Goal: Communication & Community: Connect with others

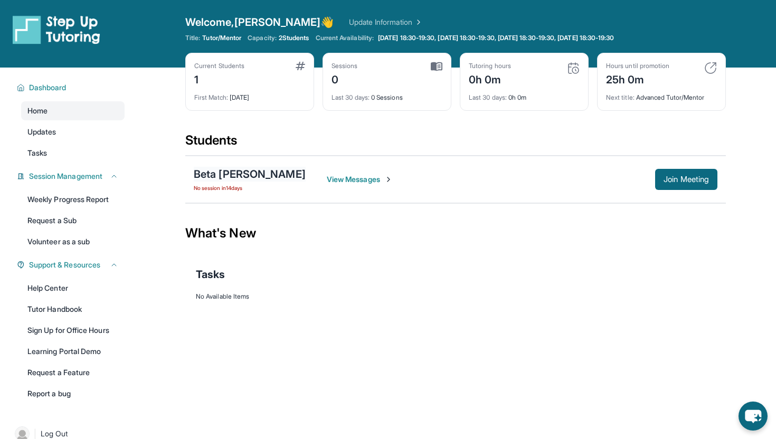
click at [268, 171] on div "Beta [PERSON_NAME]" at bounding box center [250, 174] width 112 height 15
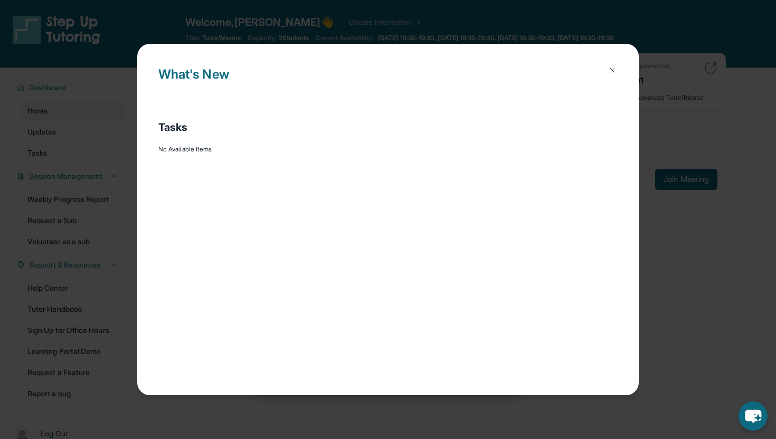
scroll to position [18, 0]
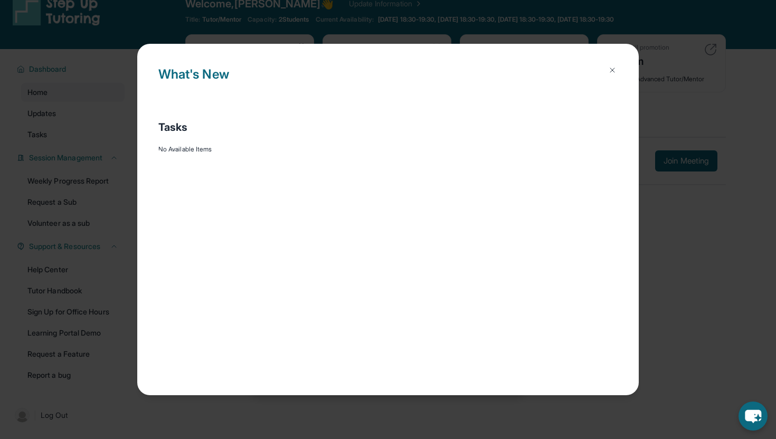
click at [616, 71] on img at bounding box center [612, 70] width 8 height 8
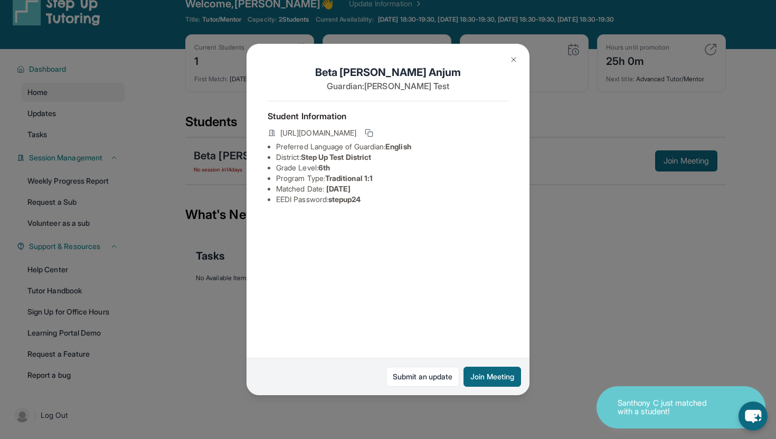
click at [563, 205] on div "Beta [PERSON_NAME] Guardian: [PERSON_NAME] Test Student Information [URL][DOMAI…" at bounding box center [388, 219] width 776 height 439
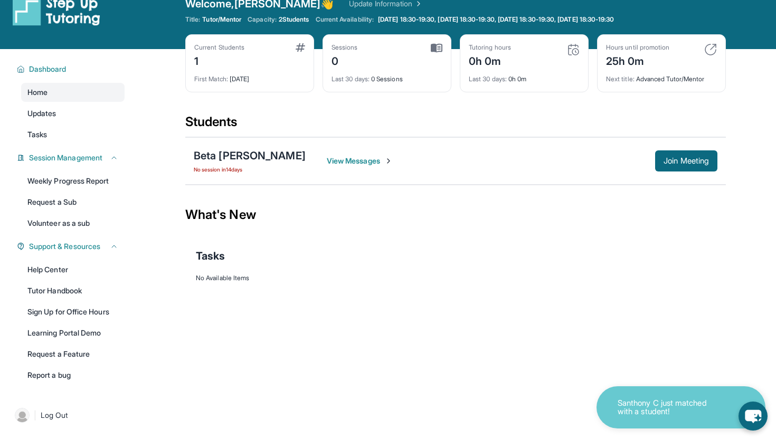
scroll to position [0, 0]
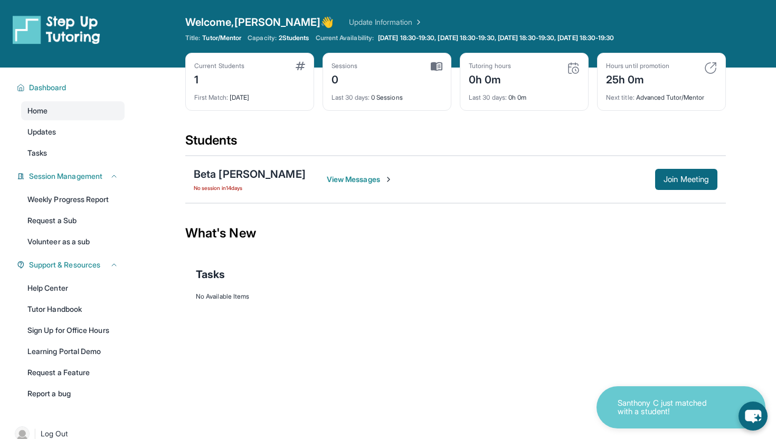
click at [350, 180] on span "View Messages" at bounding box center [360, 179] width 66 height 11
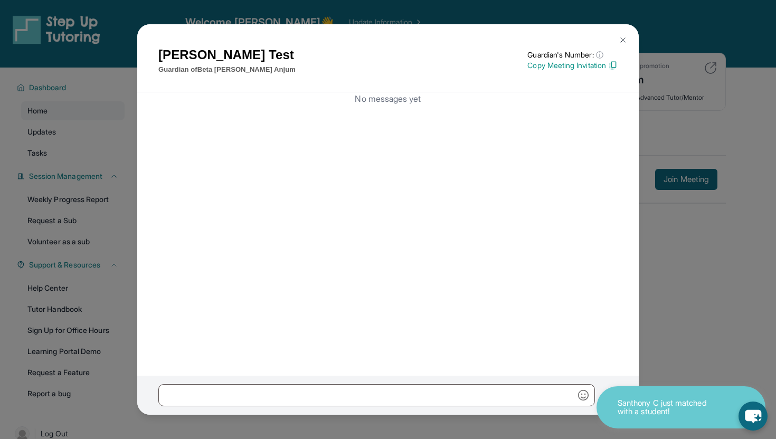
scroll to position [68, 0]
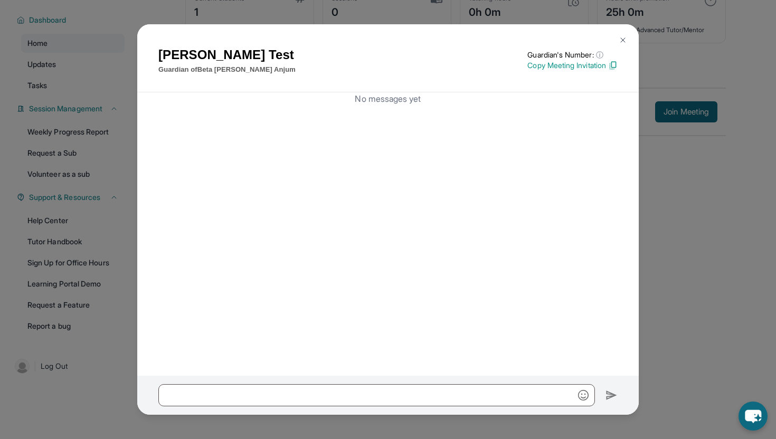
click at [629, 37] on button at bounding box center [622, 40] width 21 height 21
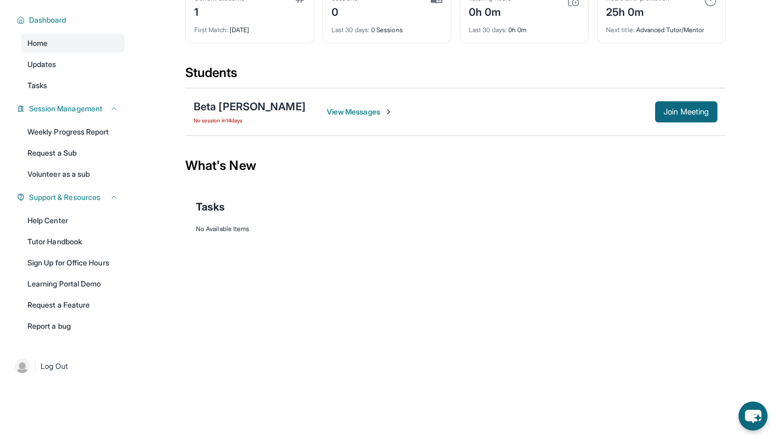
scroll to position [0, 0]
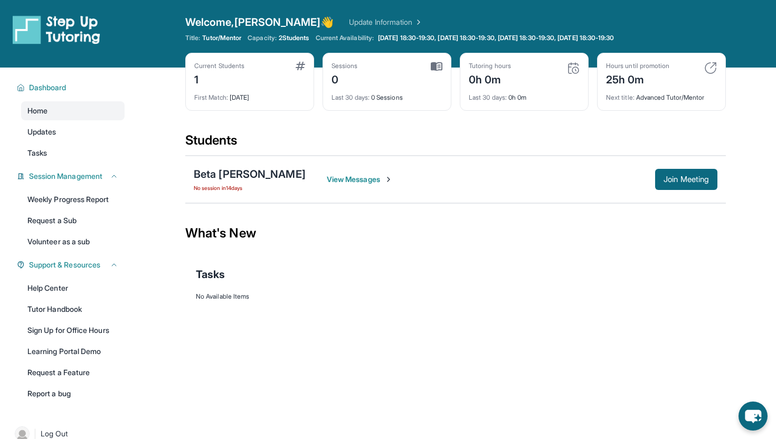
click at [297, 64] on img at bounding box center [301, 66] width 10 height 8
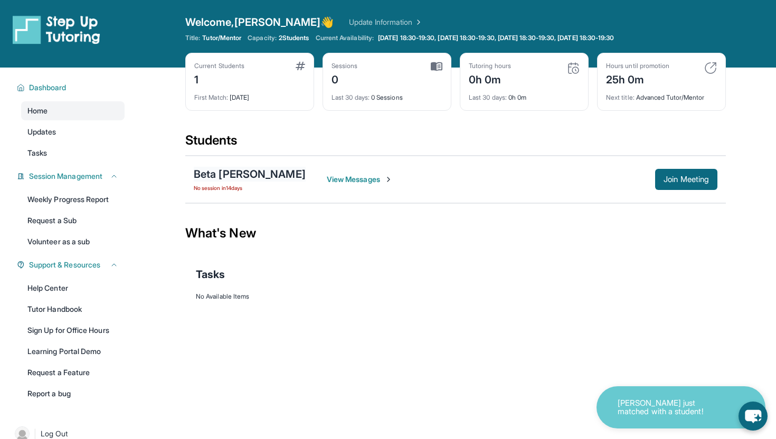
click at [251, 178] on div "Beta [PERSON_NAME]" at bounding box center [250, 174] width 112 height 15
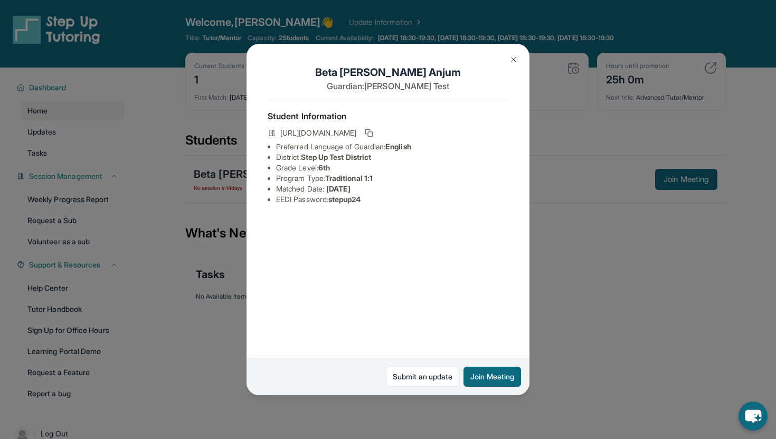
click at [509, 61] on button at bounding box center [513, 59] width 21 height 21
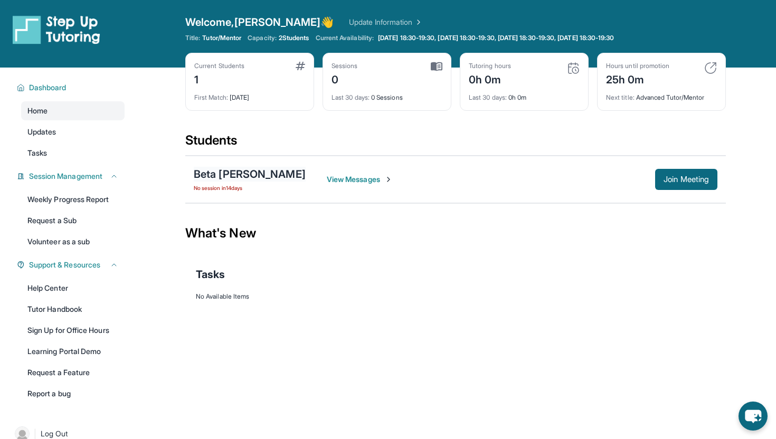
click at [241, 177] on div "Beta [PERSON_NAME]" at bounding box center [250, 174] width 112 height 15
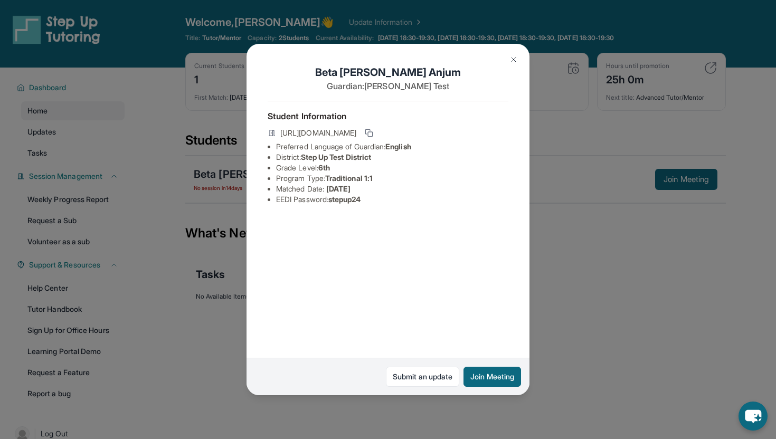
click at [506, 60] on button at bounding box center [513, 59] width 21 height 21
